Goal: Transaction & Acquisition: Register for event/course

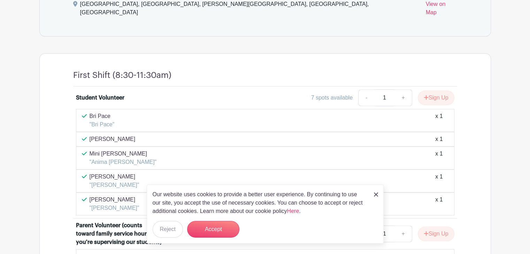
scroll to position [358, 0]
click at [219, 221] on button "Accept" at bounding box center [213, 229] width 52 height 17
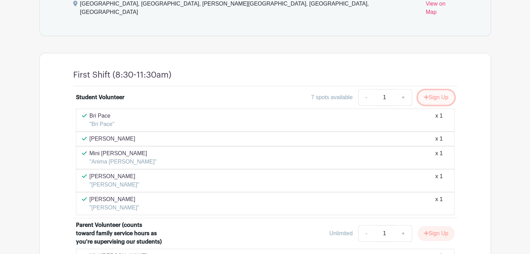
click at [433, 90] on button "Sign Up" at bounding box center [436, 97] width 37 height 15
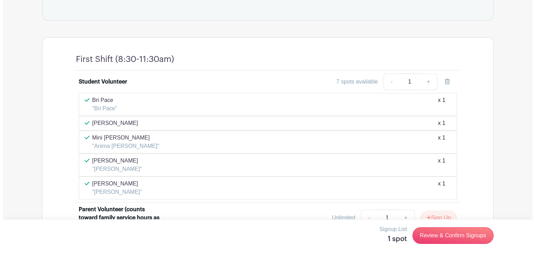
scroll to position [375, 0]
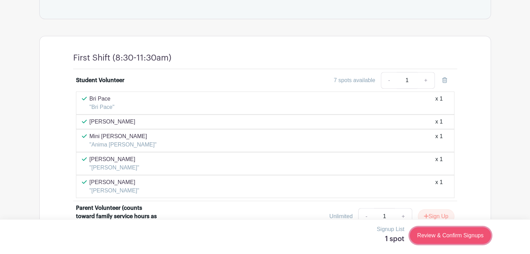
click at [469, 230] on link "Review & Confirm Signups" at bounding box center [450, 235] width 81 height 17
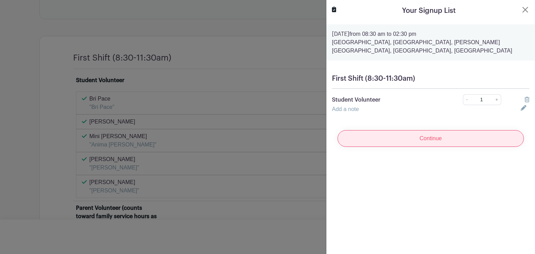
click at [373, 142] on input "Continue" at bounding box center [431, 138] width 186 height 17
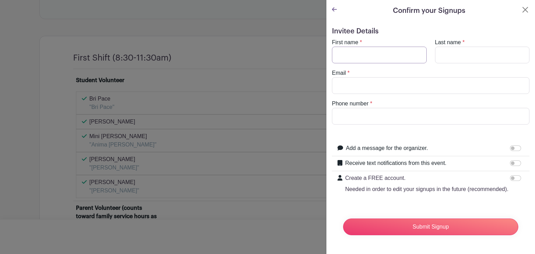
click at [373, 57] on input "First name" at bounding box center [379, 55] width 95 height 17
type input "Dakota"
click at [446, 57] on input "Last name" at bounding box center [482, 55] width 95 height 17
type input "[PERSON_NAME]"
click at [429, 87] on input "Email" at bounding box center [431, 85] width 198 height 17
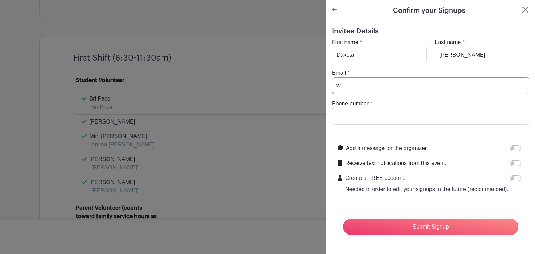
type input "w"
type input "a"
type input "w"
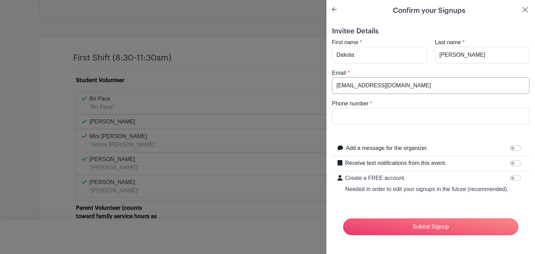
type input "[EMAIL_ADDRESS][DOMAIN_NAME]"
click at [418, 116] on input "Phone number" at bounding box center [431, 116] width 198 height 17
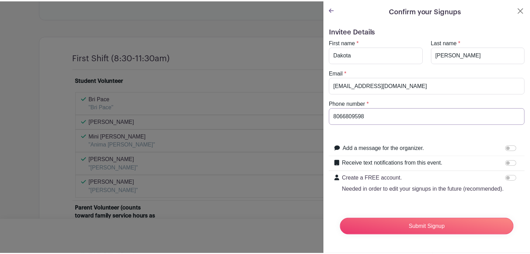
scroll to position [11, 0]
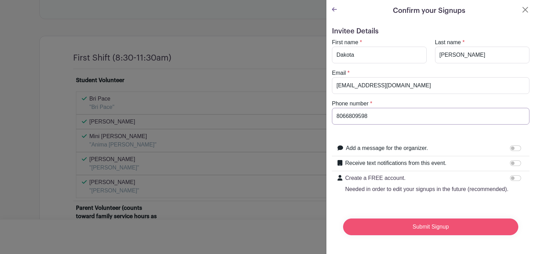
type input "8066809598"
click at [402, 219] on input "Submit Signup" at bounding box center [430, 227] width 175 height 17
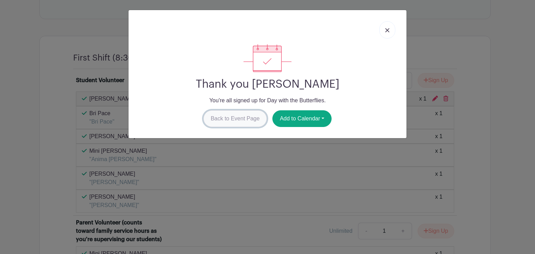
click at [252, 120] on link "Back to Event Page" at bounding box center [235, 118] width 64 height 17
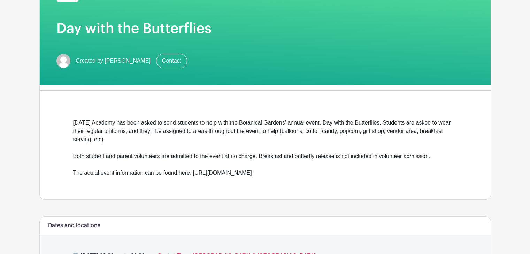
scroll to position [0, 0]
